Goal: Book appointment/travel/reservation

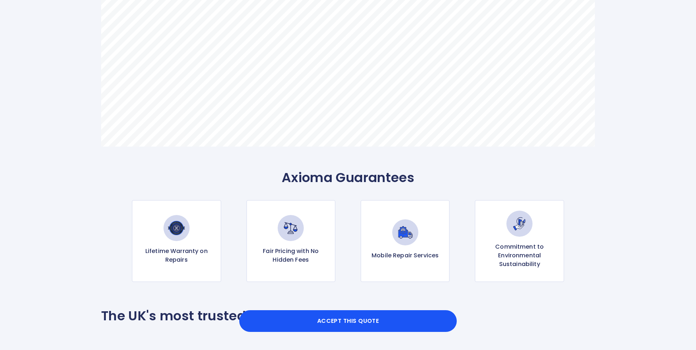
scroll to position [795, 0]
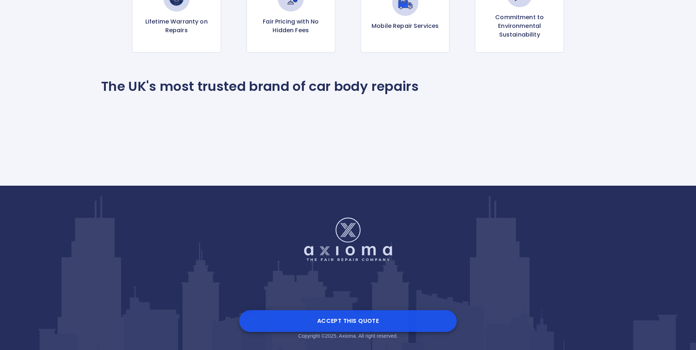
click at [348, 321] on button "Accept this Quote" at bounding box center [347, 321] width 217 height 22
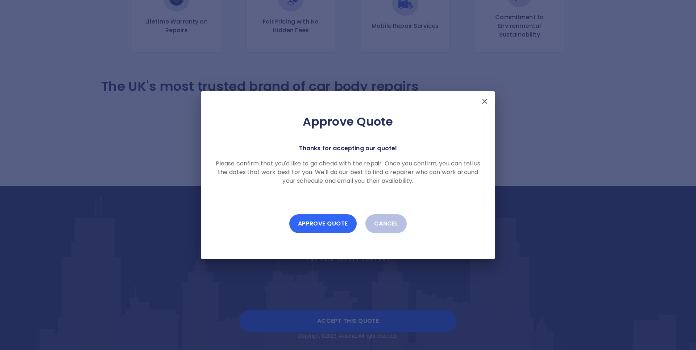
click at [333, 225] on button "Approve Quote" at bounding box center [322, 223] width 67 height 19
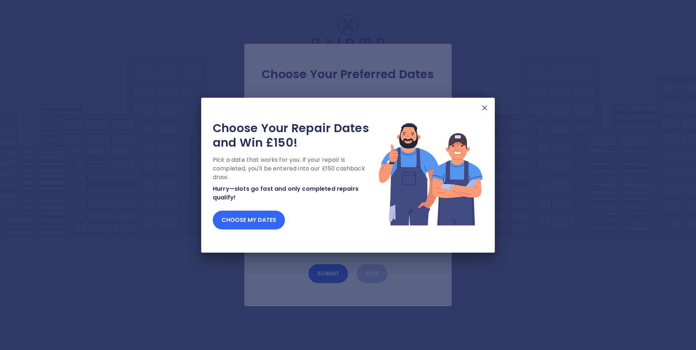
click at [275, 220] on button "Choose my dates" at bounding box center [249, 220] width 72 height 19
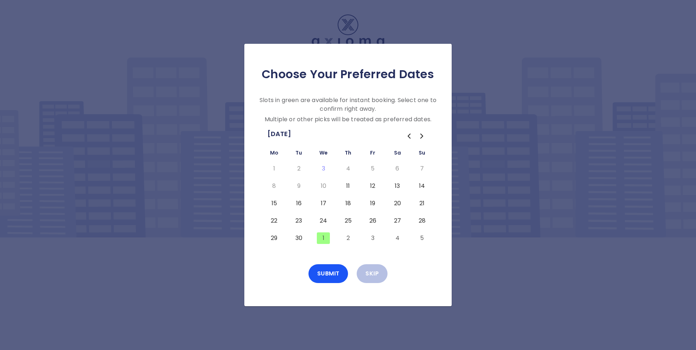
click at [421, 137] on icon "Go to the Next Month" at bounding box center [421, 136] width 2 height 4
click at [409, 135] on icon "Go to the Previous Month" at bounding box center [409, 136] width 2 height 4
click at [322, 205] on button "17" at bounding box center [323, 204] width 13 height 12
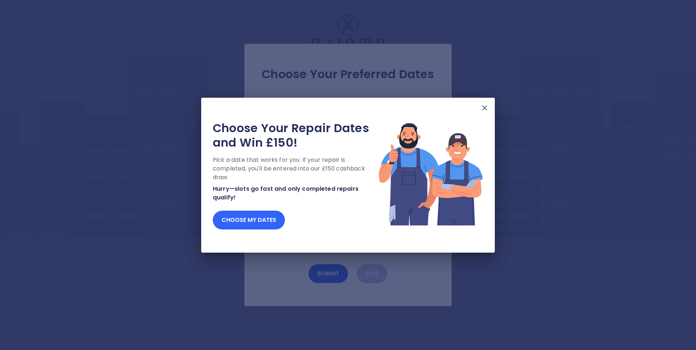
click at [264, 218] on button "Choose my dates" at bounding box center [249, 220] width 72 height 19
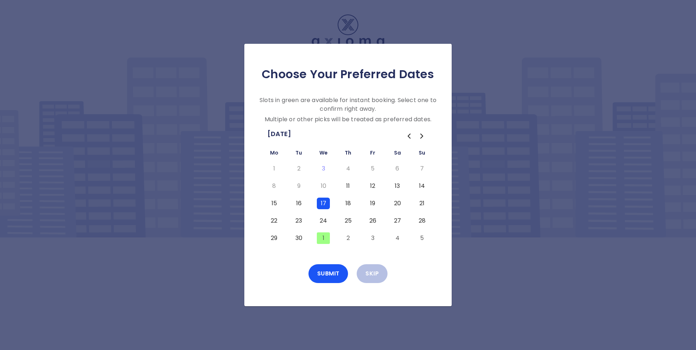
click at [322, 238] on button "1" at bounding box center [323, 239] width 13 height 12
click at [322, 204] on button "17" at bounding box center [323, 204] width 13 height 12
click at [326, 238] on button "1" at bounding box center [323, 239] width 13 height 12
click at [323, 204] on button "17" at bounding box center [323, 204] width 13 height 12
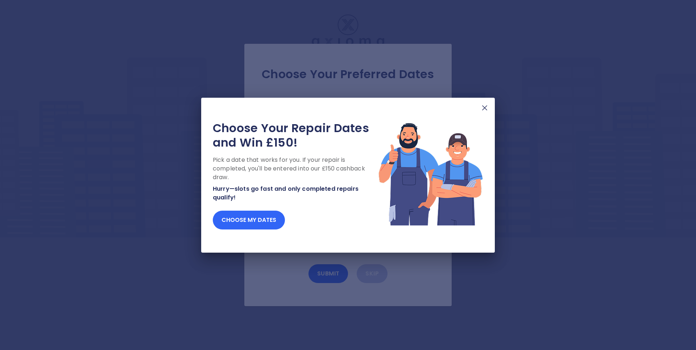
click at [270, 222] on button "Choose my dates" at bounding box center [249, 220] width 72 height 19
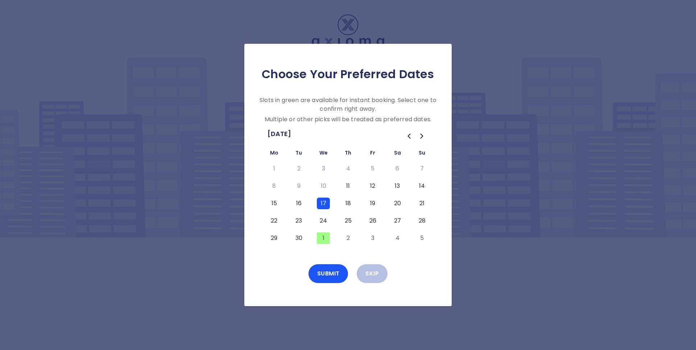
click at [323, 203] on button "17" at bounding box center [323, 204] width 13 height 12
click at [322, 239] on button "1" at bounding box center [323, 239] width 13 height 12
click at [336, 275] on button "Instant Book" at bounding box center [328, 273] width 62 height 19
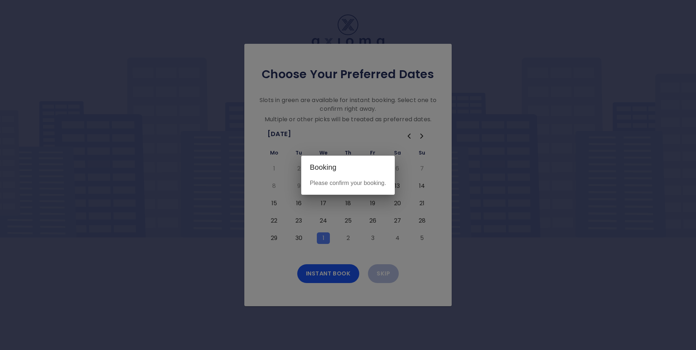
click at [336, 183] on p "Please confirm your booking." at bounding box center [348, 183] width 76 height 9
click at [320, 167] on h2 "Booking" at bounding box center [348, 167] width 94 height 23
click at [338, 271] on div "Booking Please confirm your booking." at bounding box center [348, 175] width 696 height 350
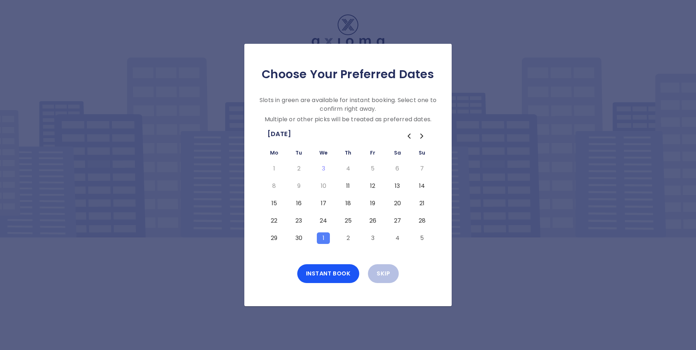
click at [321, 240] on button "1" at bounding box center [323, 239] width 13 height 12
click at [323, 240] on button "1" at bounding box center [323, 239] width 13 height 12
click at [335, 277] on button "Instant Book" at bounding box center [328, 273] width 62 height 19
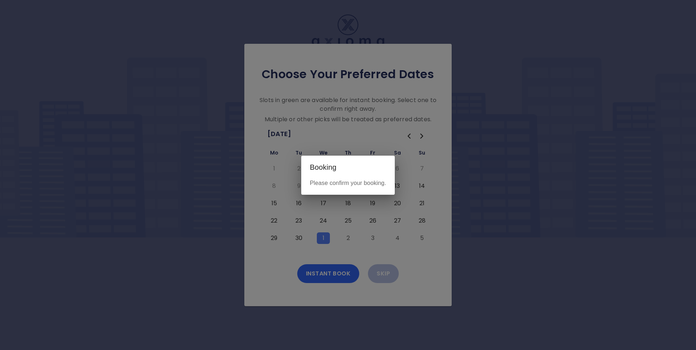
click at [335, 277] on div "Booking Please confirm your booking." at bounding box center [348, 175] width 696 height 350
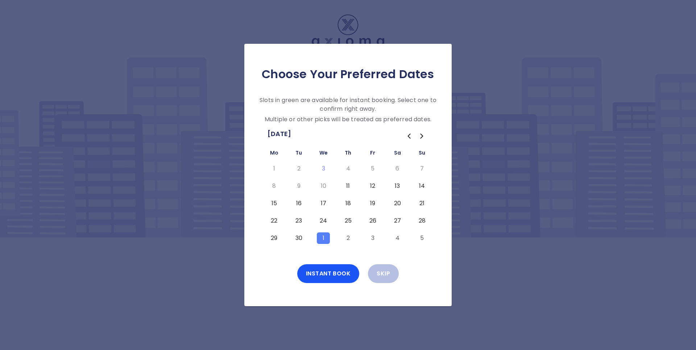
click at [326, 240] on button "1" at bounding box center [323, 239] width 13 height 12
click at [323, 221] on button "24" at bounding box center [323, 221] width 13 height 12
click at [323, 222] on button "24" at bounding box center [323, 221] width 13 height 12
click at [325, 240] on button "1" at bounding box center [323, 239] width 13 height 12
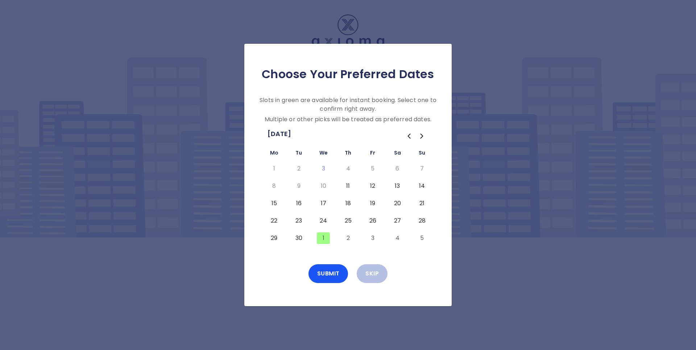
click at [323, 222] on button "24" at bounding box center [323, 221] width 13 height 12
click at [328, 278] on button "Submit" at bounding box center [328, 273] width 40 height 19
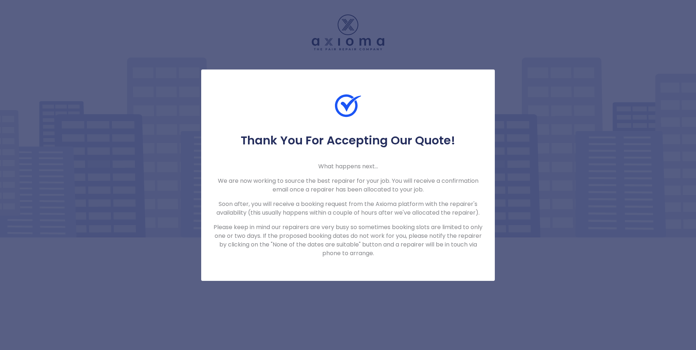
click at [352, 252] on p "Please keep in mind our repairers are very busy so sometimes booking slots are …" at bounding box center [348, 240] width 270 height 35
click at [347, 103] on img at bounding box center [348, 106] width 26 height 26
click at [354, 302] on div "Thank You For Accepting Our Quote! What happens next... We are now working to s…" at bounding box center [348, 175] width 696 height 350
click at [366, 47] on div "Thank You For Accepting Our Quote! What happens next... We are now working to s…" at bounding box center [348, 175] width 696 height 350
